Goal: Information Seeking & Learning: Find contact information

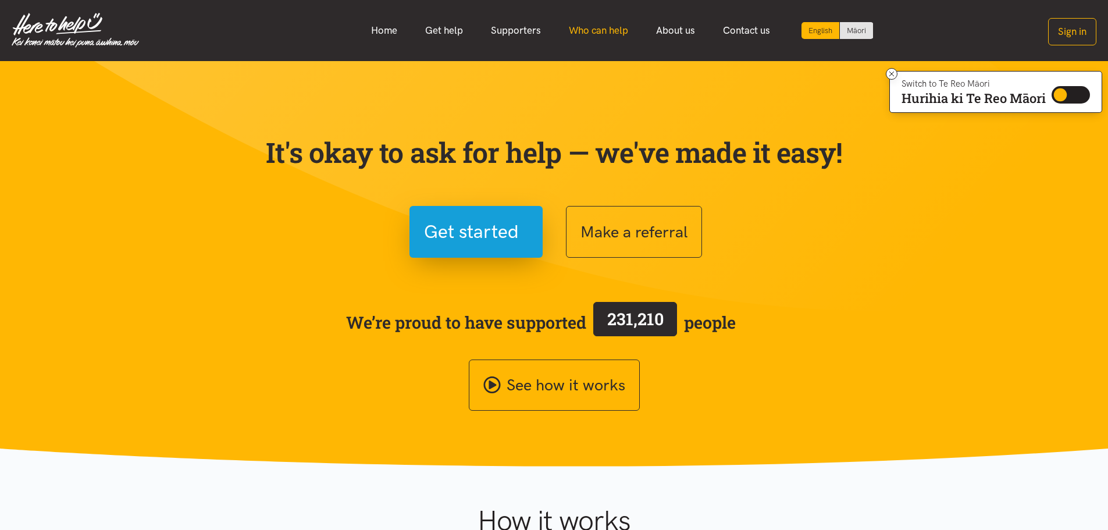
click at [586, 24] on link "Who can help" at bounding box center [598, 30] width 87 height 25
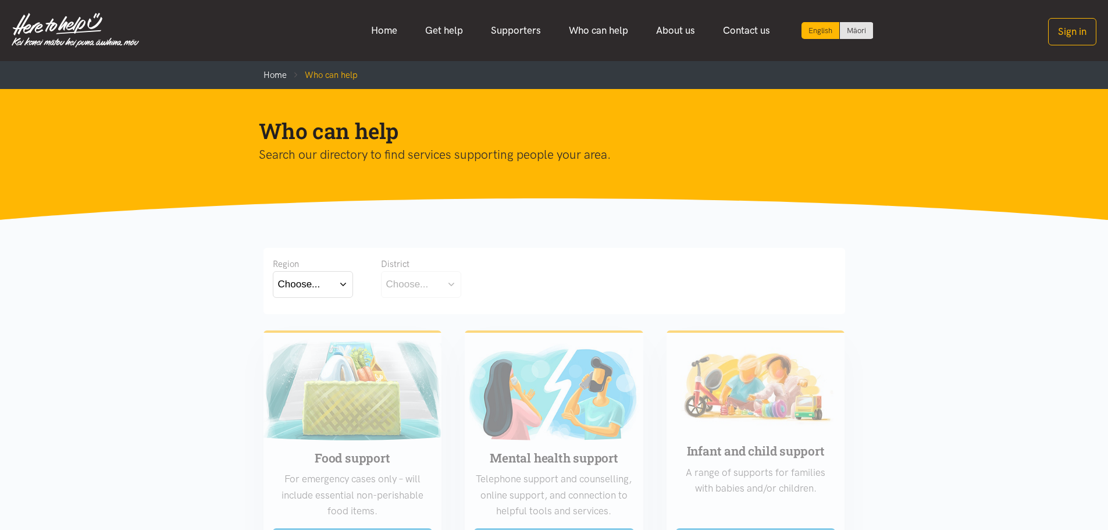
click at [312, 302] on div "Region Choose... Bay of Plenty Waikato District Choose..." at bounding box center [554, 281] width 582 height 66
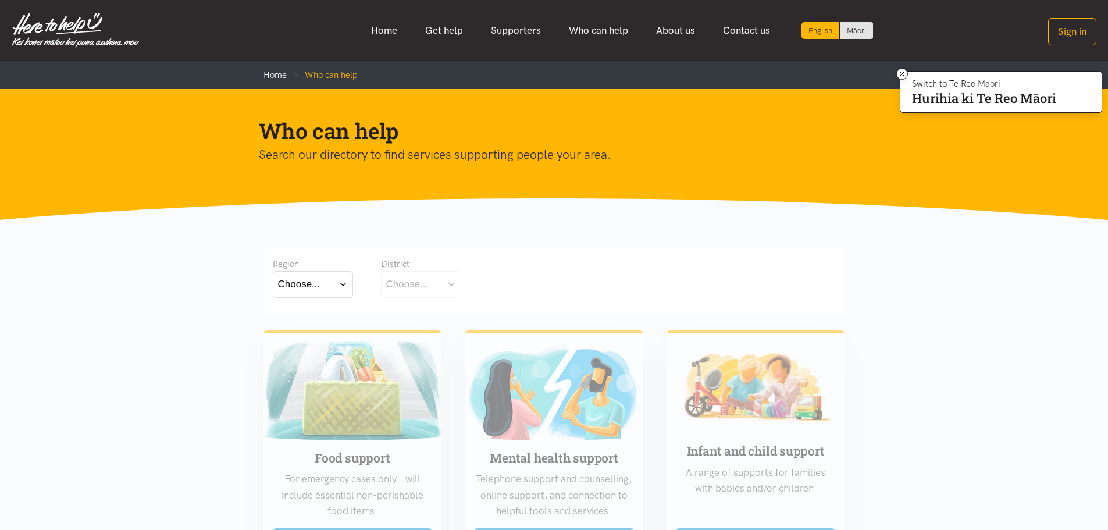
click at [326, 290] on button "Choose..." at bounding box center [313, 284] width 80 height 26
click at [323, 338] on div "Waikato" at bounding box center [313, 335] width 70 height 15
click at [312, 338] on label "Waikato" at bounding box center [313, 335] width 70 height 15
click at [0, 0] on input "Waikato" at bounding box center [0, 0] width 0 height 0
click at [405, 287] on div "Choose..." at bounding box center [407, 284] width 42 height 16
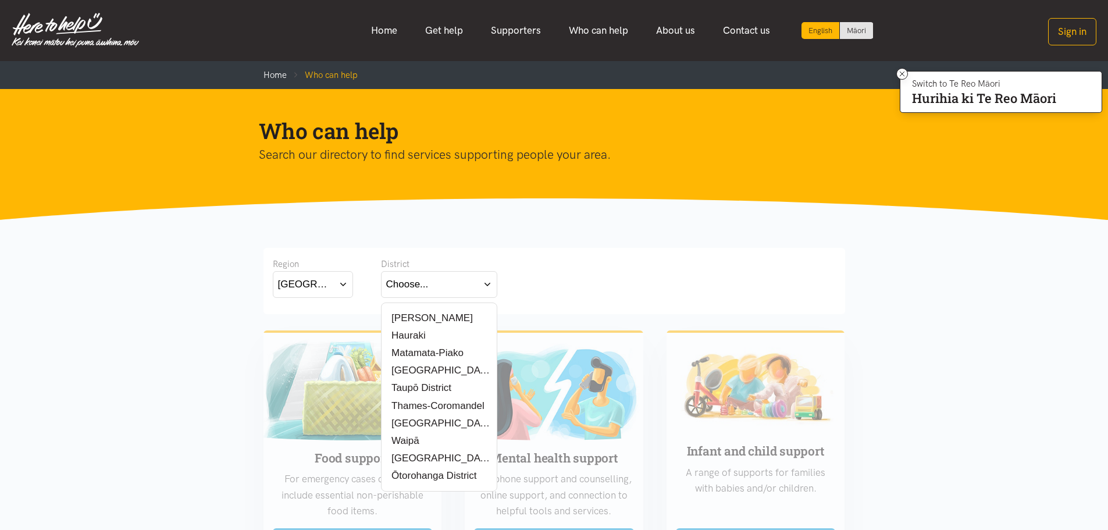
click at [444, 319] on div "[PERSON_NAME]" at bounding box center [439, 318] width 106 height 15
click at [404, 318] on label "[PERSON_NAME]" at bounding box center [429, 318] width 87 height 15
click at [0, 0] on input "[PERSON_NAME]" at bounding box center [0, 0] width 0 height 0
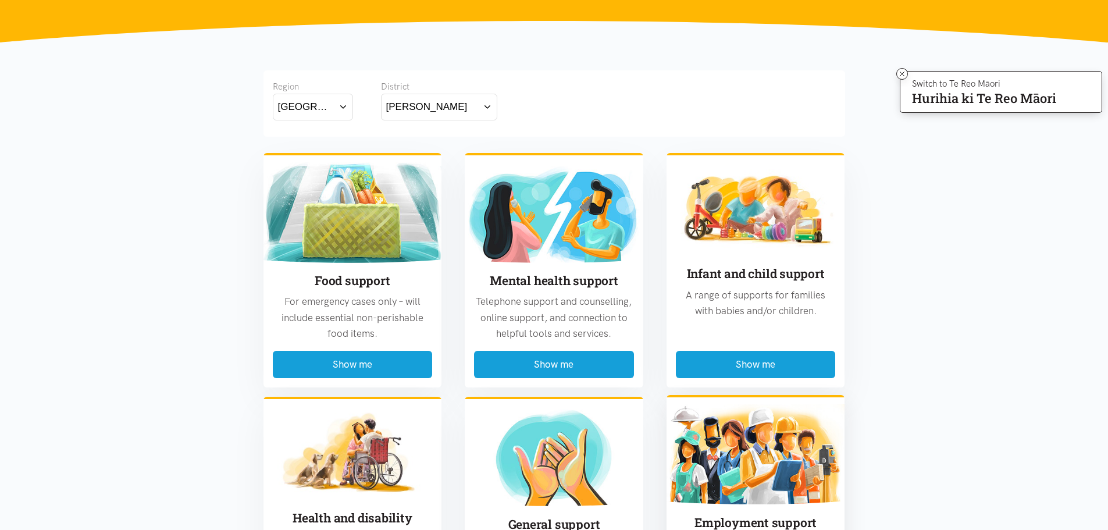
scroll to position [407, 0]
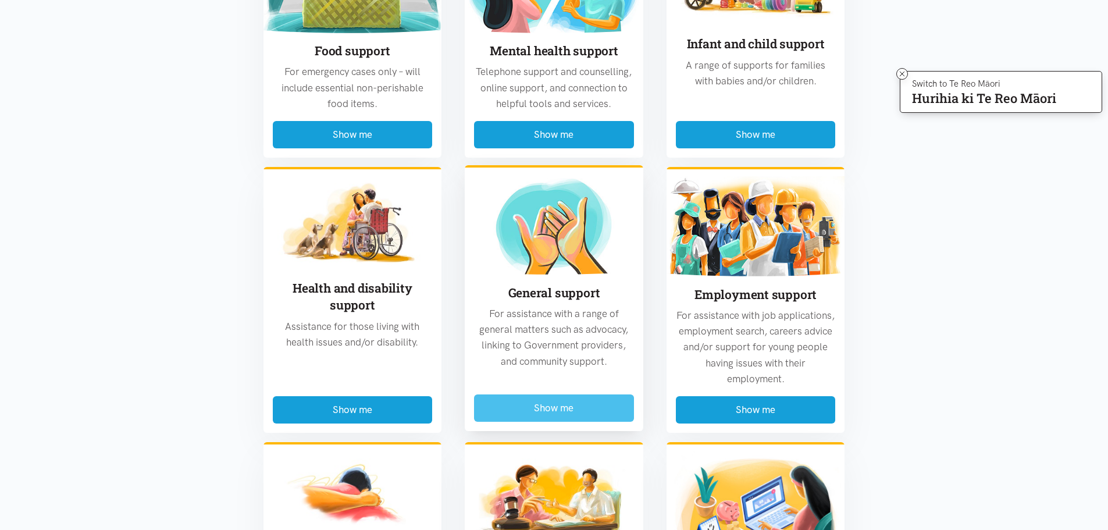
click at [523, 405] on button "Show me" at bounding box center [554, 407] width 160 height 27
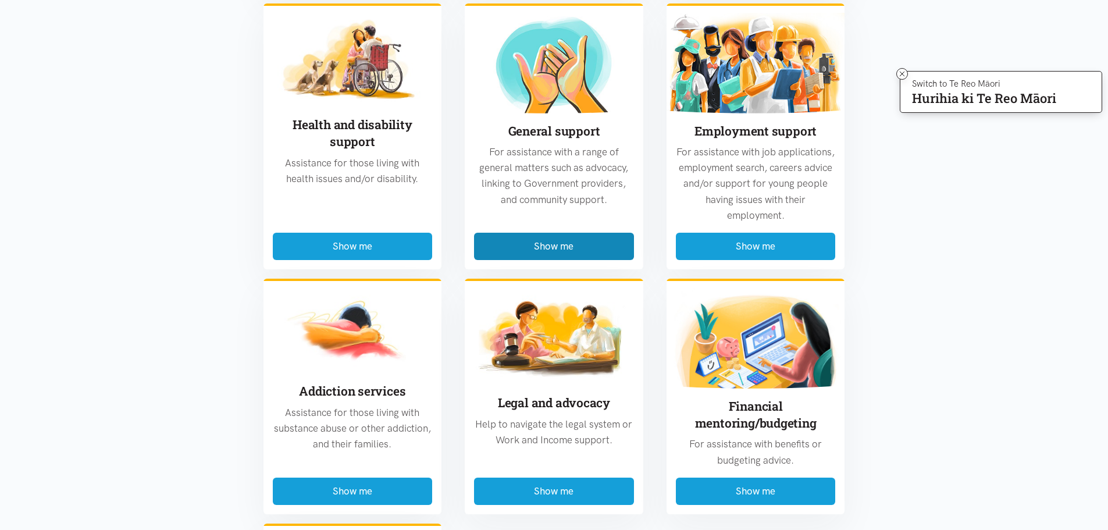
scroll to position [3436, 0]
